Goal: Transaction & Acquisition: Obtain resource

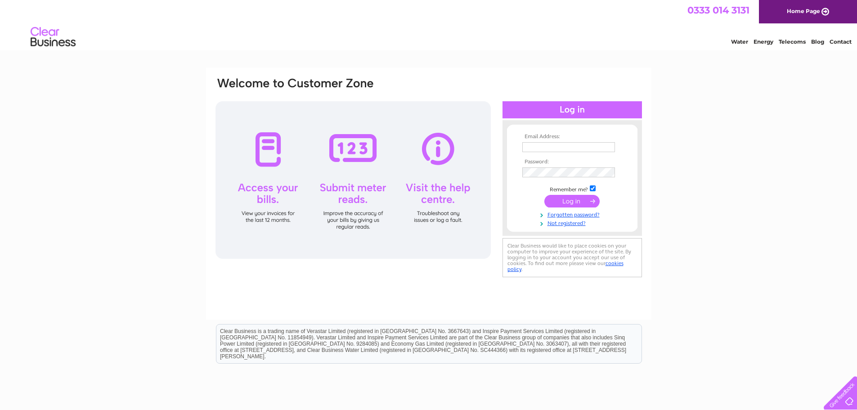
click at [552, 142] on input "text" at bounding box center [568, 147] width 93 height 10
click at [560, 147] on input "text" at bounding box center [569, 147] width 94 height 11
type input "M"
type input "maryannemcadam@maidencraig.com"
click at [564, 201] on input "submit" at bounding box center [571, 202] width 55 height 13
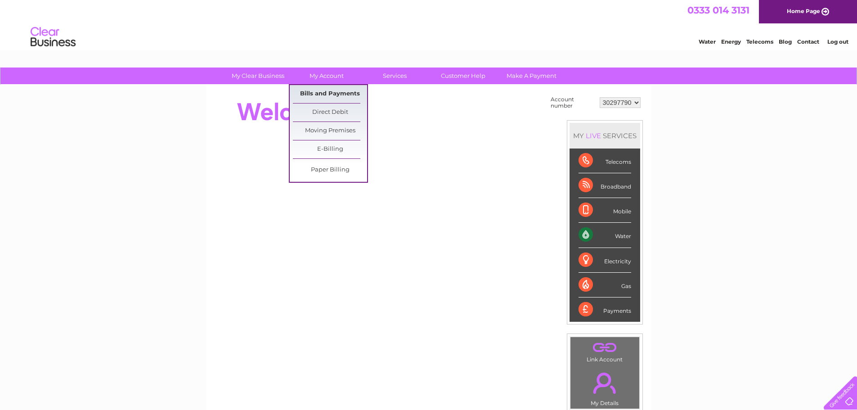
click at [316, 92] on link "Bills and Payments" at bounding box center [330, 94] width 74 height 18
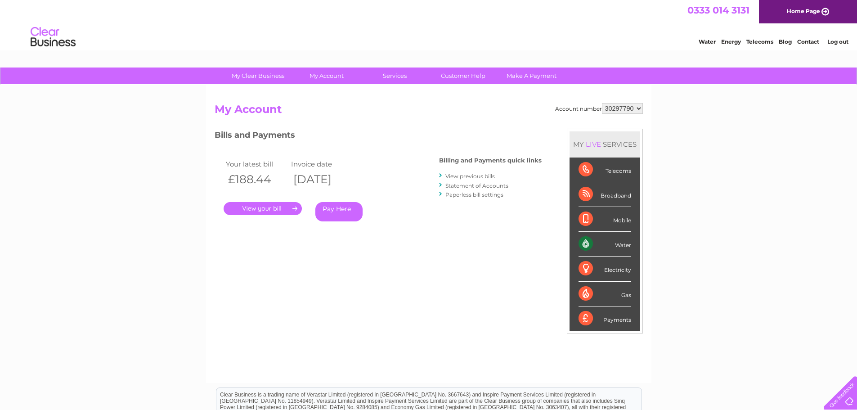
click at [256, 208] on link "." at bounding box center [263, 208] width 78 height 13
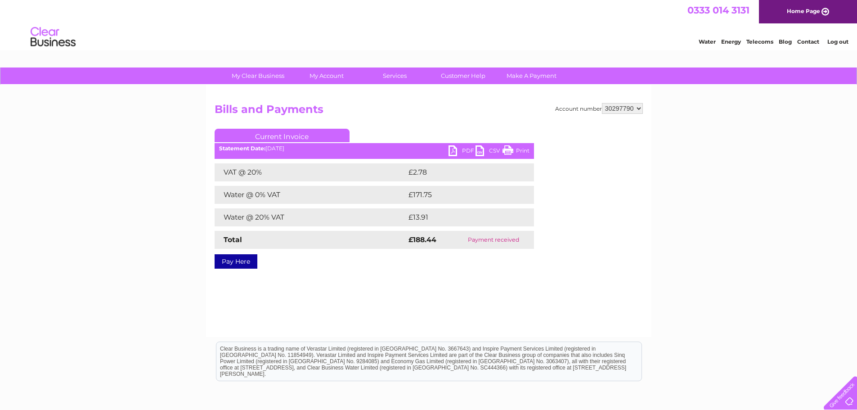
drag, startPoint x: 519, startPoint y: 150, endPoint x: 670, endPoint y: 17, distance: 201.4
click at [519, 150] on link "Print" at bounding box center [515, 151] width 27 height 13
click at [468, 148] on link "PDF" at bounding box center [461, 151] width 27 height 13
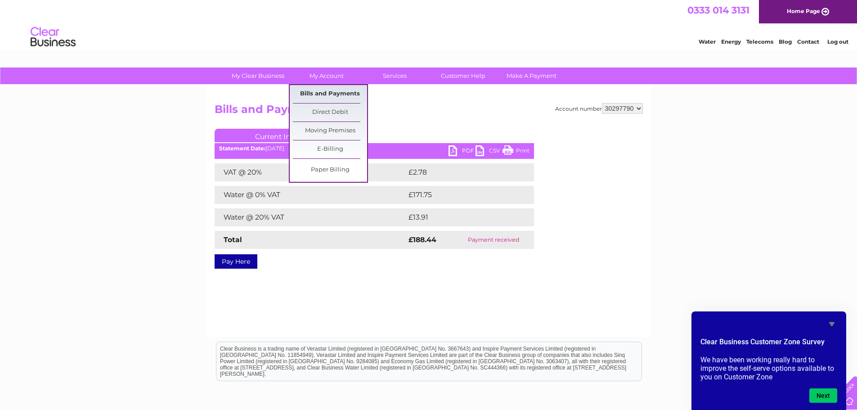
click at [325, 93] on link "Bills and Payments" at bounding box center [330, 94] width 74 height 18
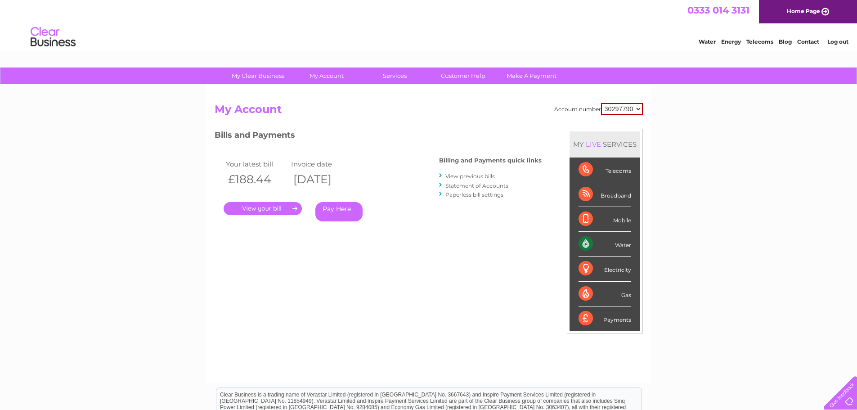
click at [246, 211] on link "." at bounding box center [263, 208] width 78 height 13
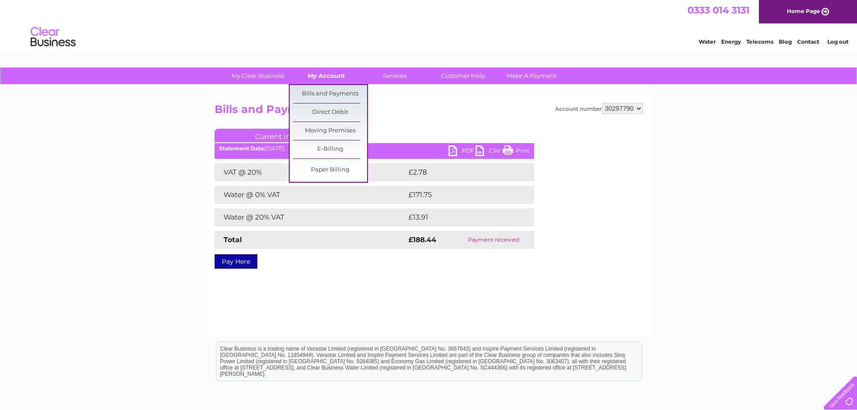
click at [336, 72] on link "My Account" at bounding box center [326, 75] width 74 height 17
